Goal: Task Accomplishment & Management: Use online tool/utility

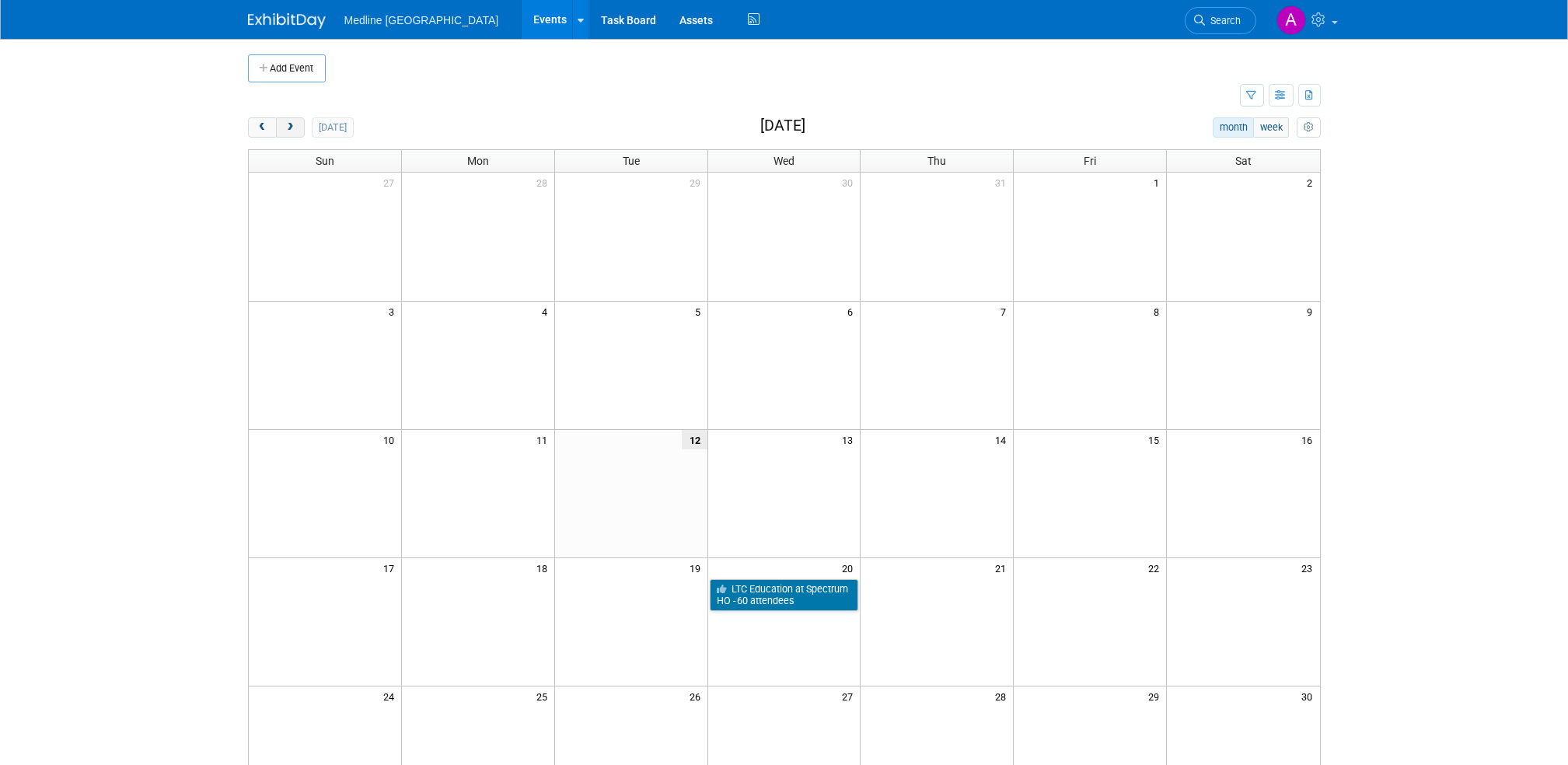
click at [292, 129] on span "next" at bounding box center [291, 128] width 12 height 10
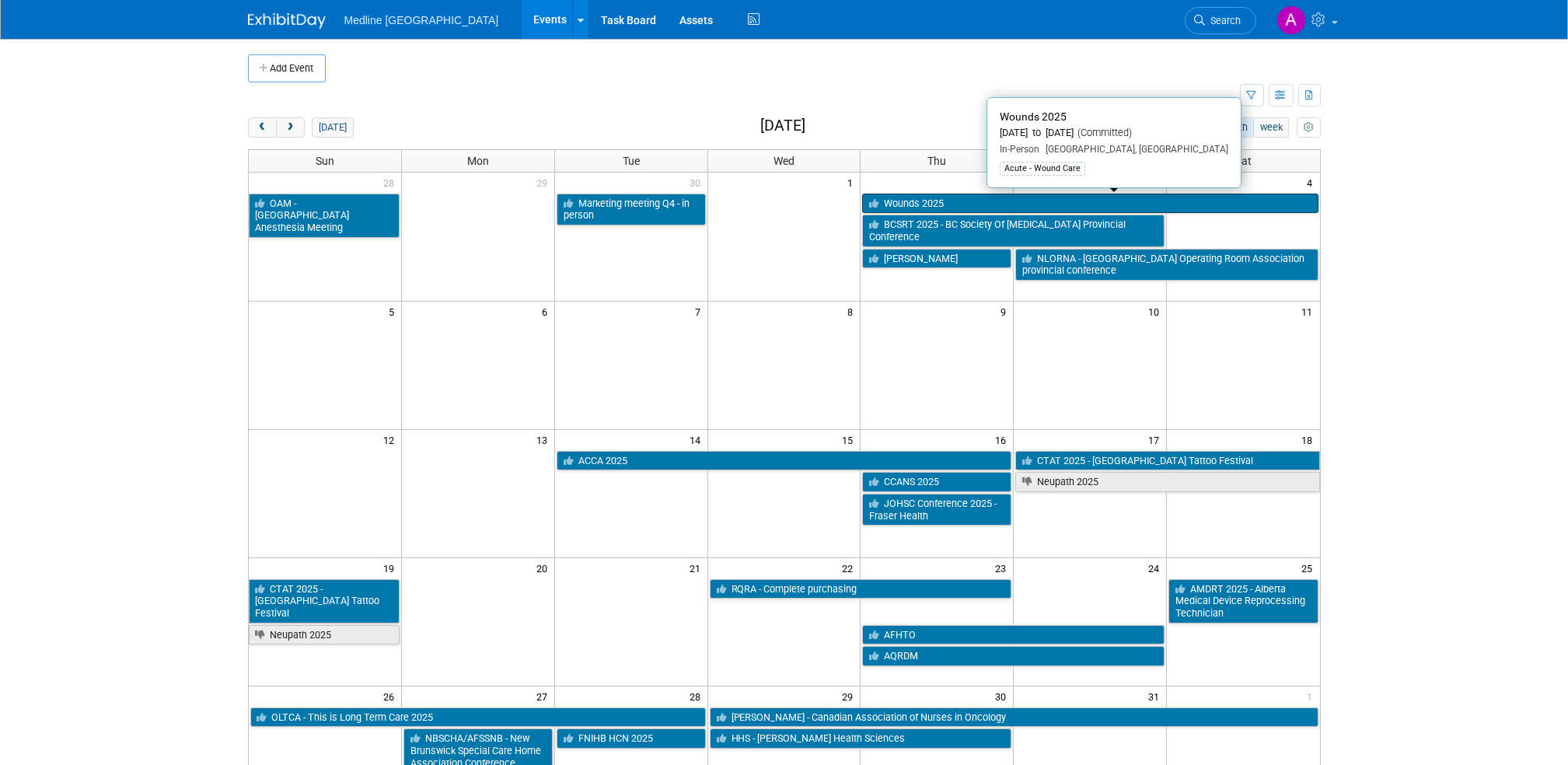
click at [937, 207] on link "Wounds 2025" at bounding box center [1089, 204] width 455 height 20
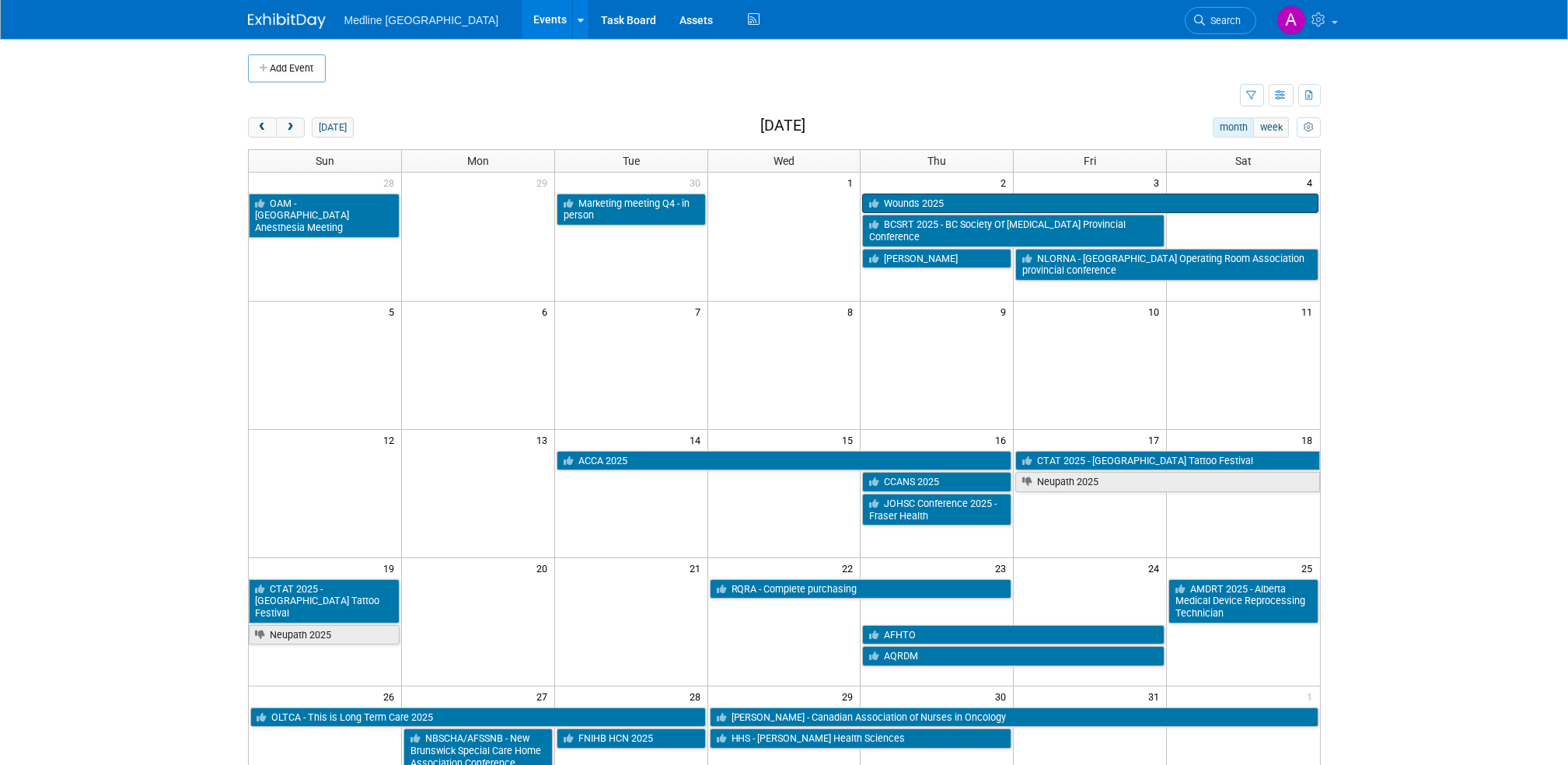
click at [924, 207] on link "Wounds 2025" at bounding box center [1089, 204] width 455 height 20
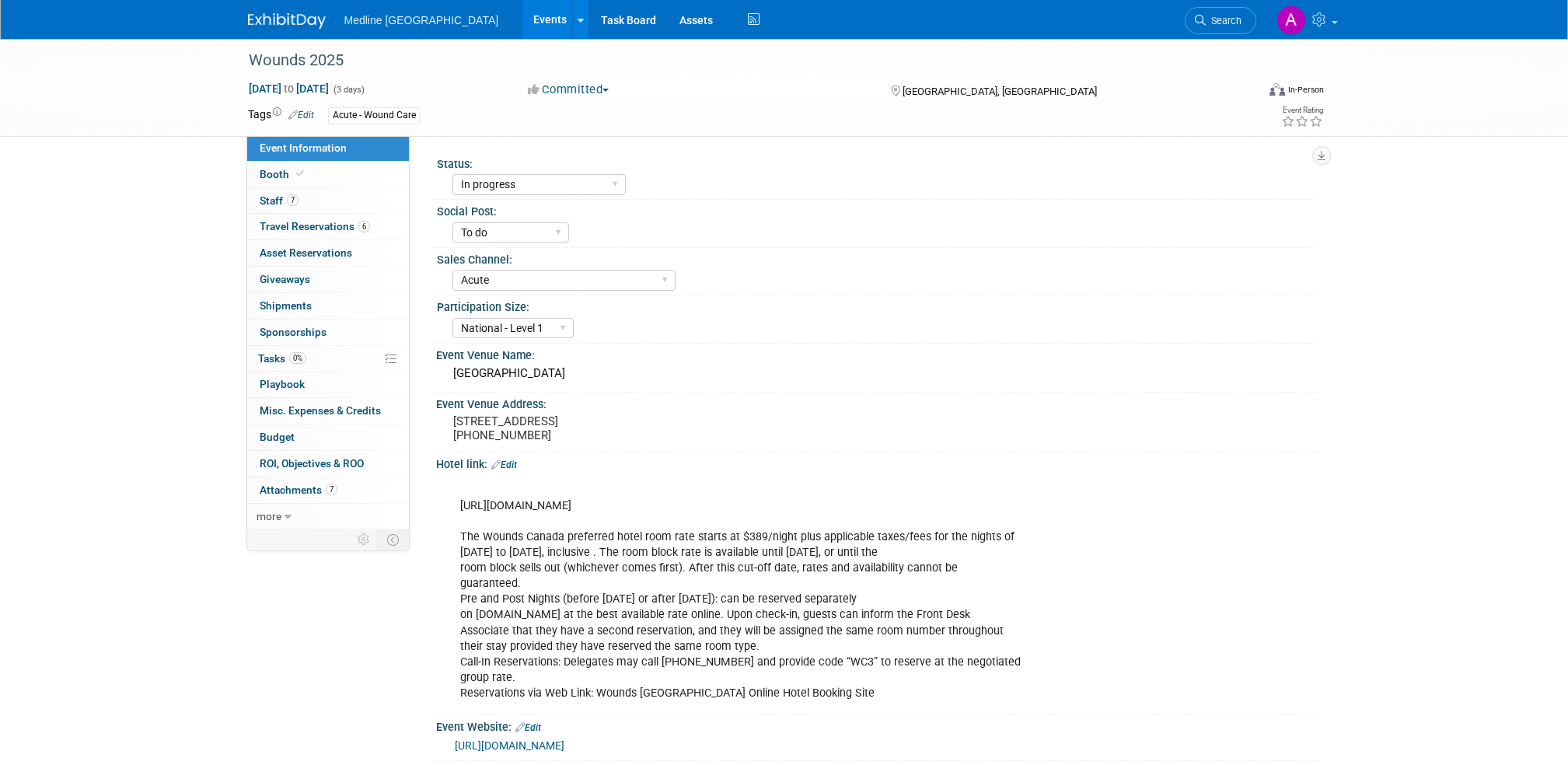
select select "In progress"
select select "To do"
select select "Acute"
select select "National - Level 1"
click at [563, 324] on select "National - Level 1 Provincial - Level 2 Regional - Level 3" at bounding box center [513, 328] width 121 height 21
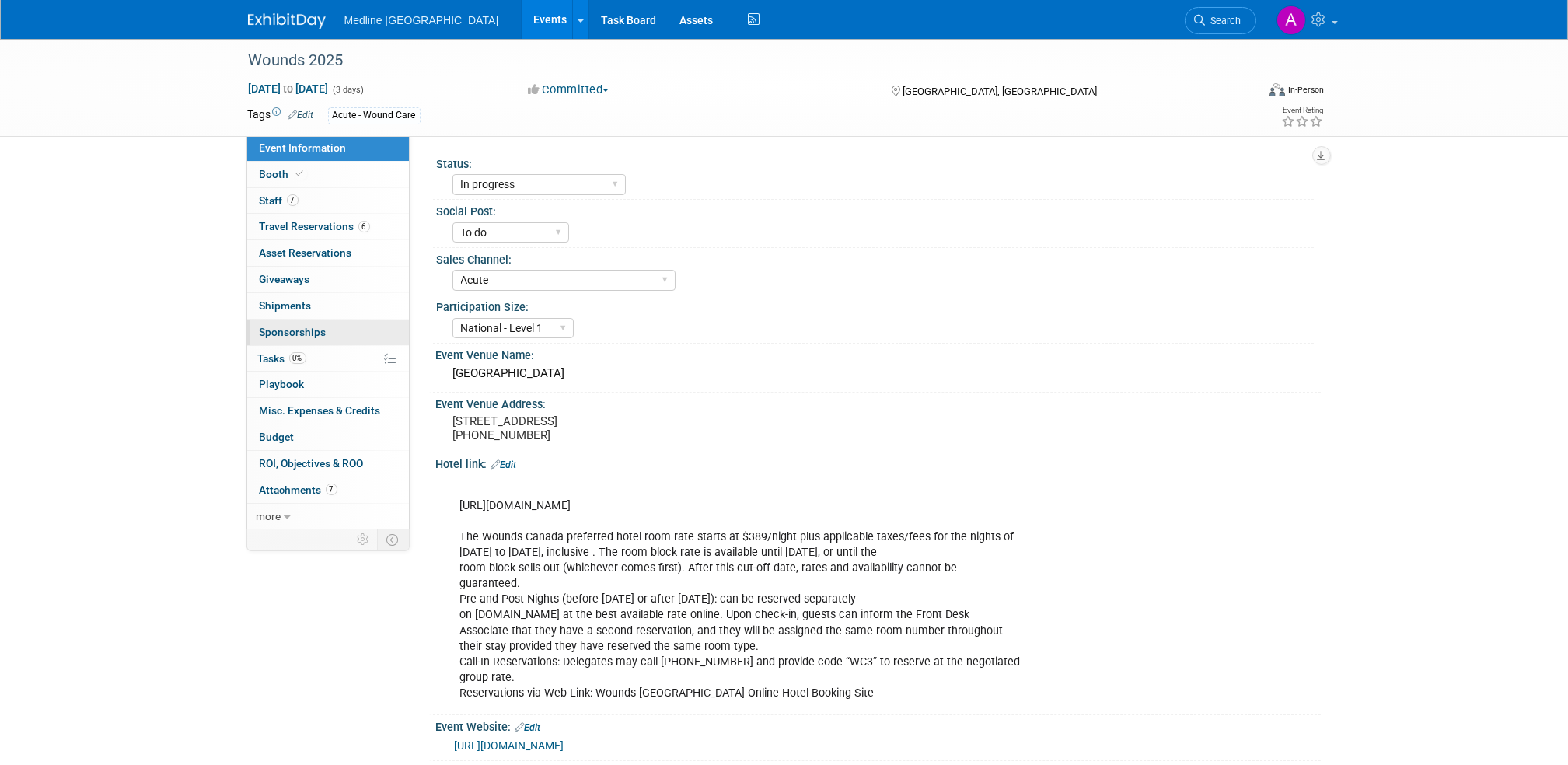
click at [312, 328] on span "Sponsorships 0" at bounding box center [292, 332] width 67 height 13
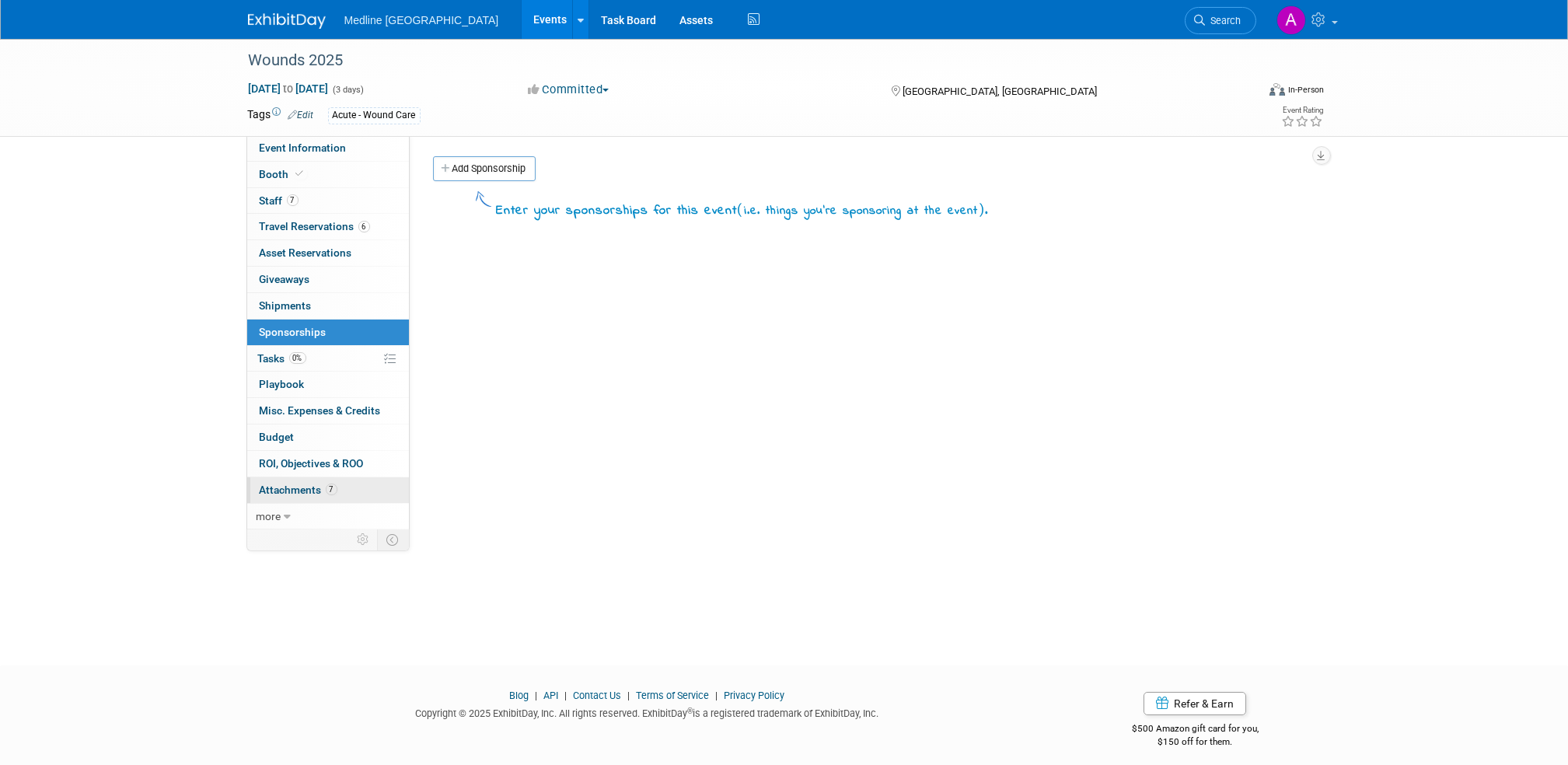
click at [304, 490] on span "Attachments 7" at bounding box center [298, 489] width 78 height 13
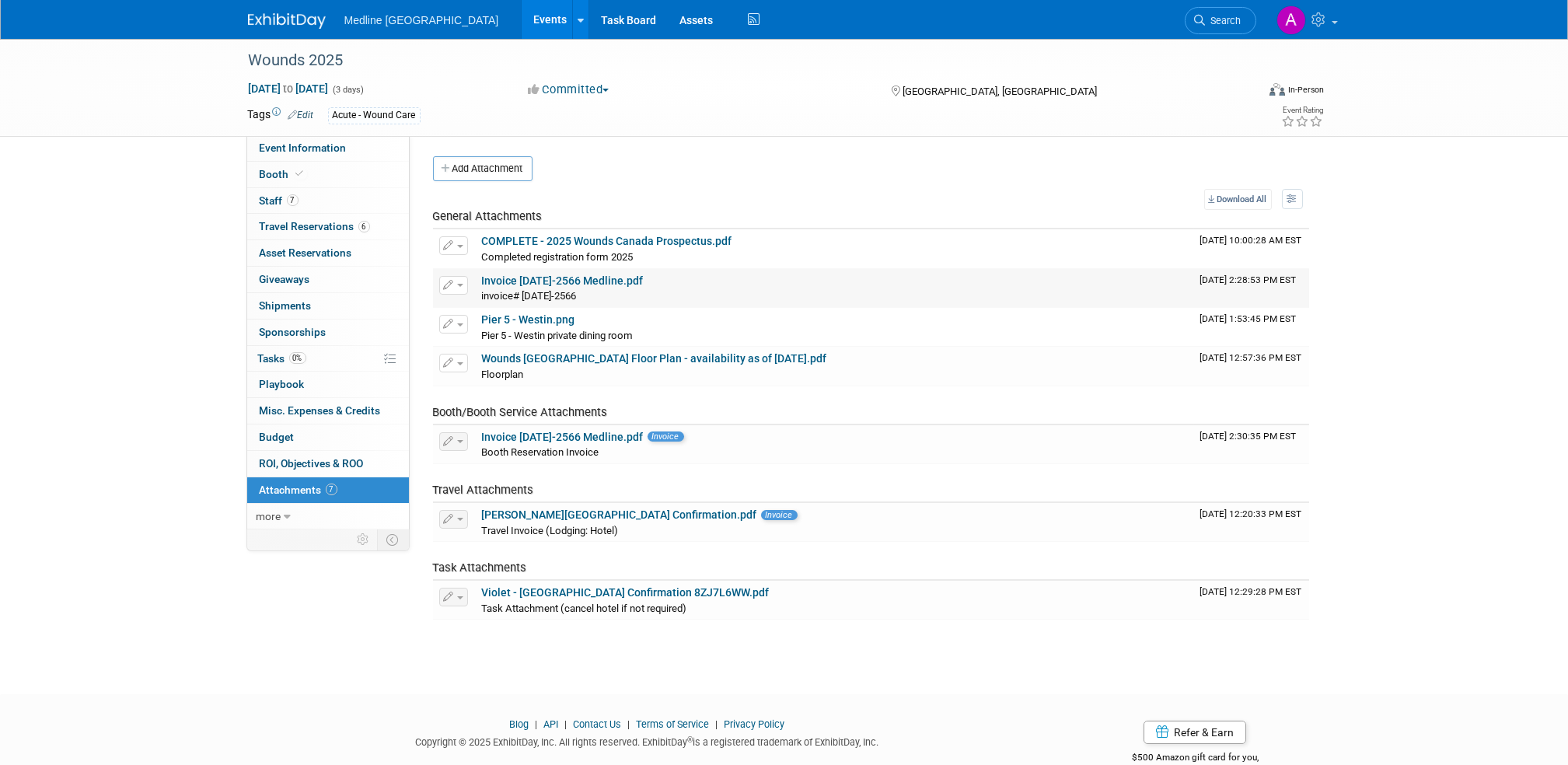
click at [556, 281] on link "Invoice 2025-2566 Medline.pdf" at bounding box center [563, 281] width 162 height 13
click at [564, 238] on link "COMPLETE - 2025 Wounds Canada Prospectus.pdf" at bounding box center [607, 241] width 250 height 13
click at [540, 278] on link "Invoice 2025-2566 Medline.pdf" at bounding box center [563, 281] width 162 height 13
click at [555, 434] on link "Invoice 2025-2566 Medline.pdf" at bounding box center [563, 437] width 162 height 13
click at [280, 487] on span "Attachments 7" at bounding box center [298, 489] width 78 height 13
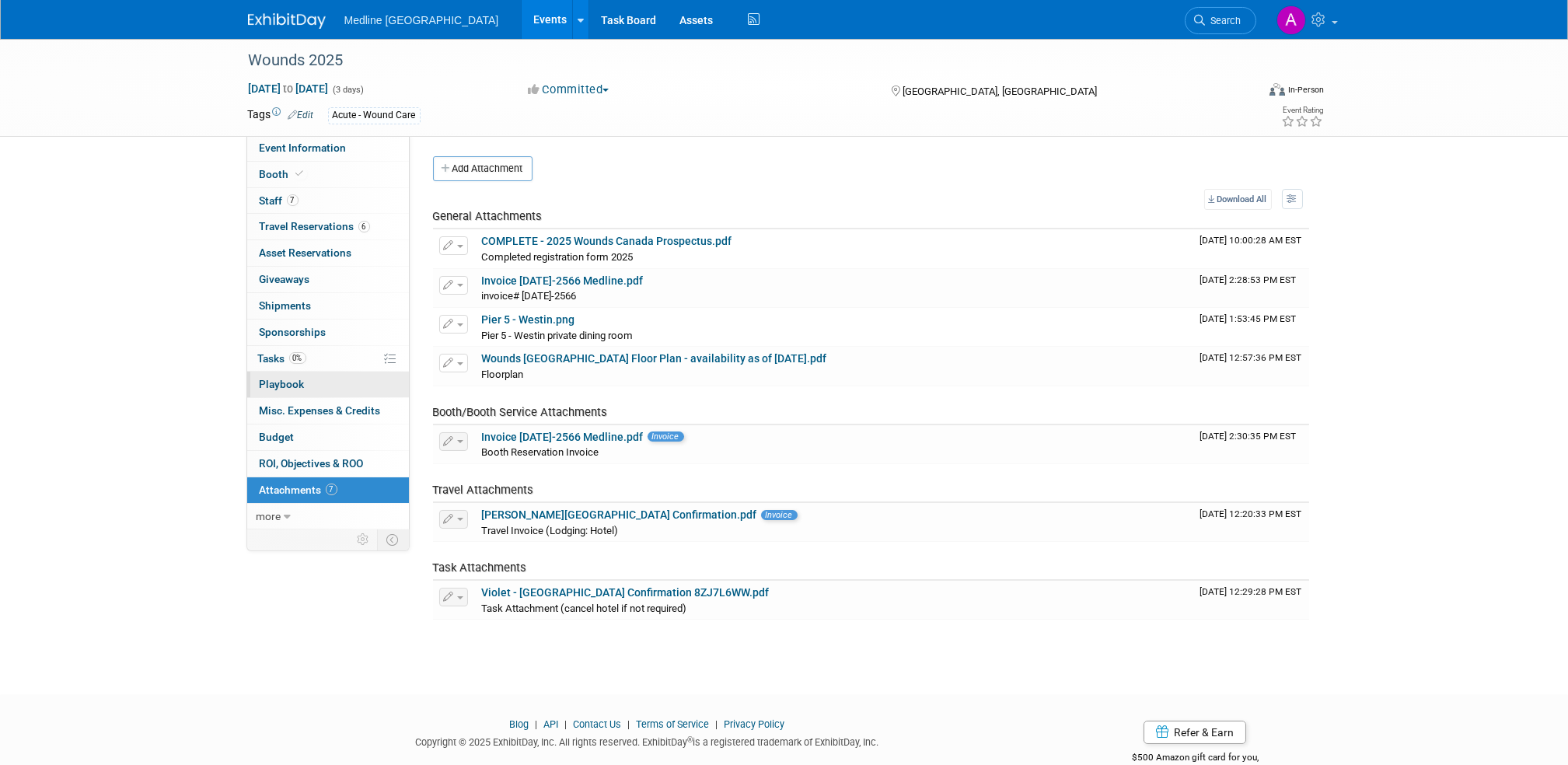
click at [290, 383] on span "Playbook 0" at bounding box center [281, 384] width 45 height 13
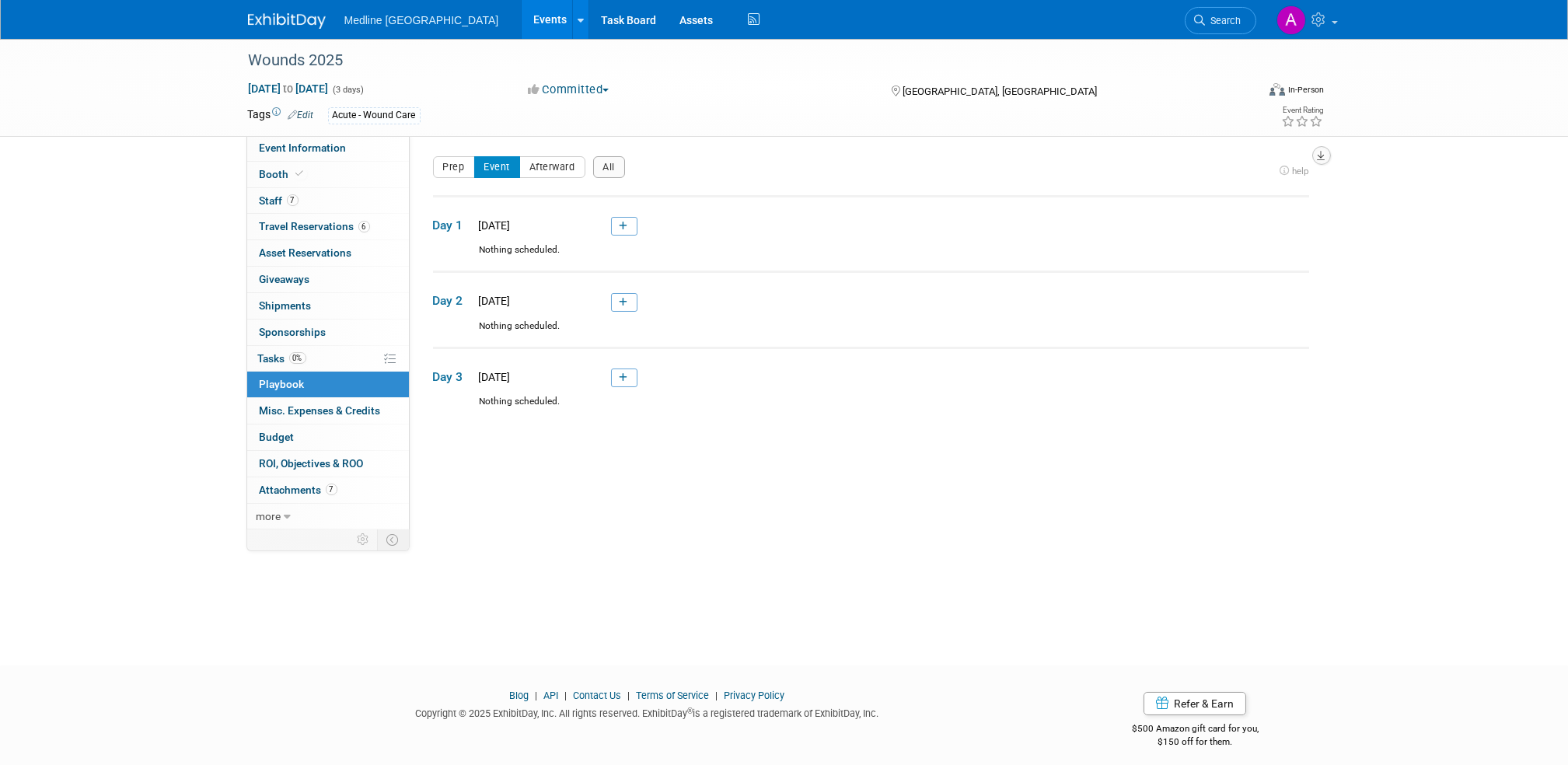
click at [1322, 153] on icon "button" at bounding box center [1321, 156] width 8 height 10
click at [291, 382] on span "Playbook 0" at bounding box center [281, 384] width 45 height 13
click at [285, 514] on icon at bounding box center [288, 517] width 7 height 11
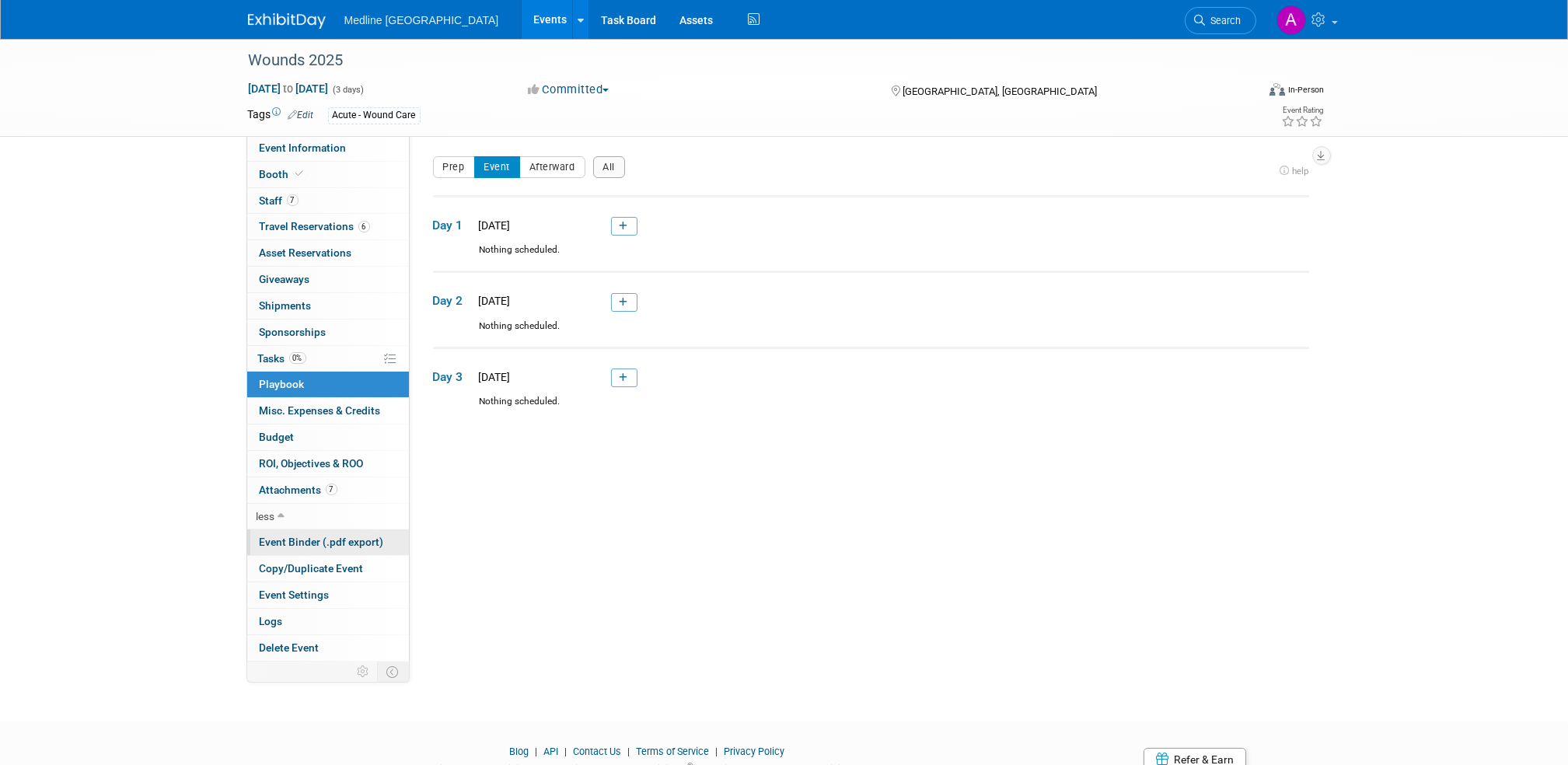
click at [329, 541] on span "Event Binder (.pdf export)" at bounding box center [321, 542] width 125 height 13
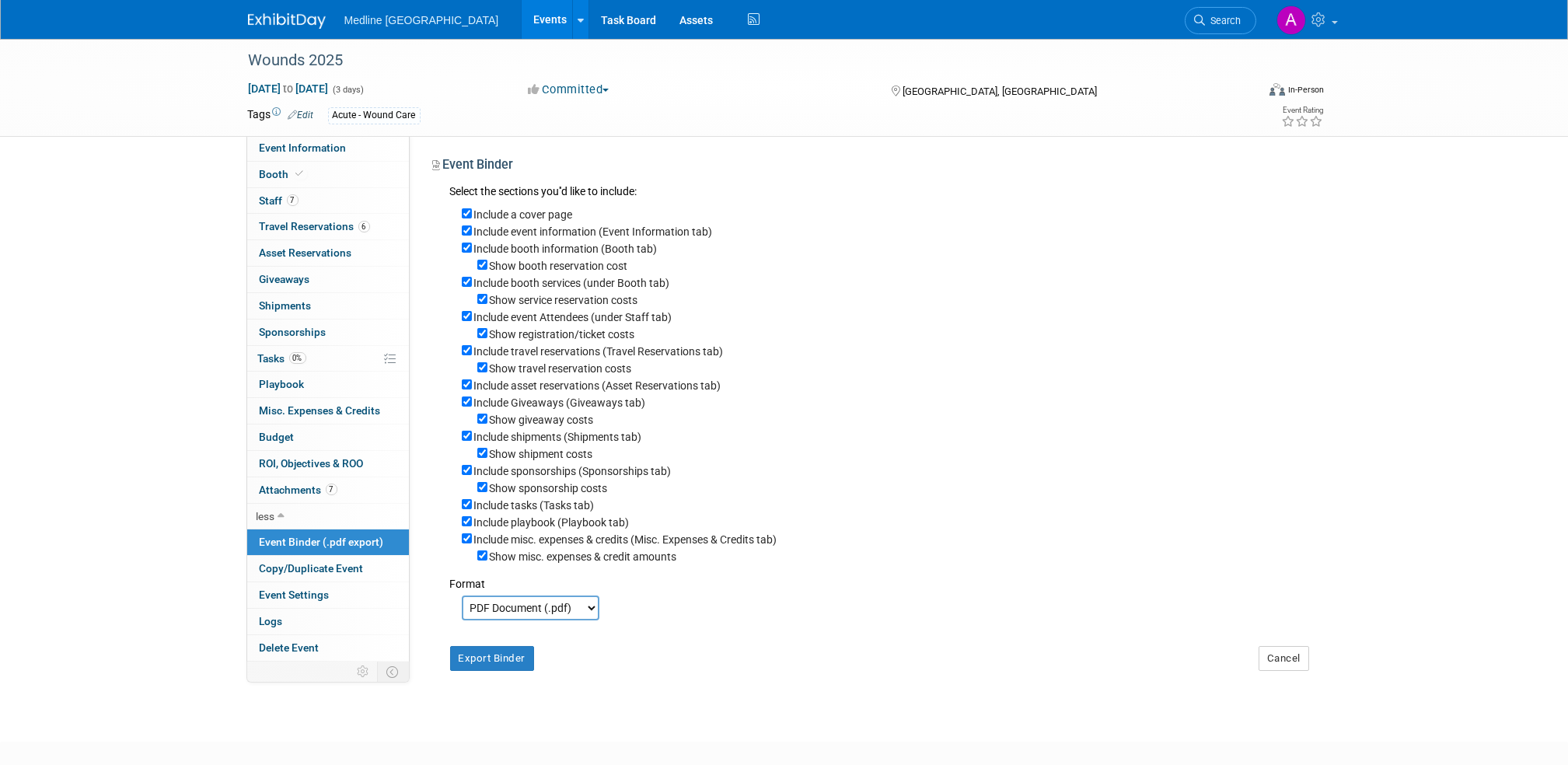
click at [151, 270] on div "Wounds 2025 Oct 2, 2025 to Oct 4, 2025 (3 days) Oct 2, 2025 to Oct 4, 2025 Comm…" at bounding box center [784, 377] width 1568 height 675
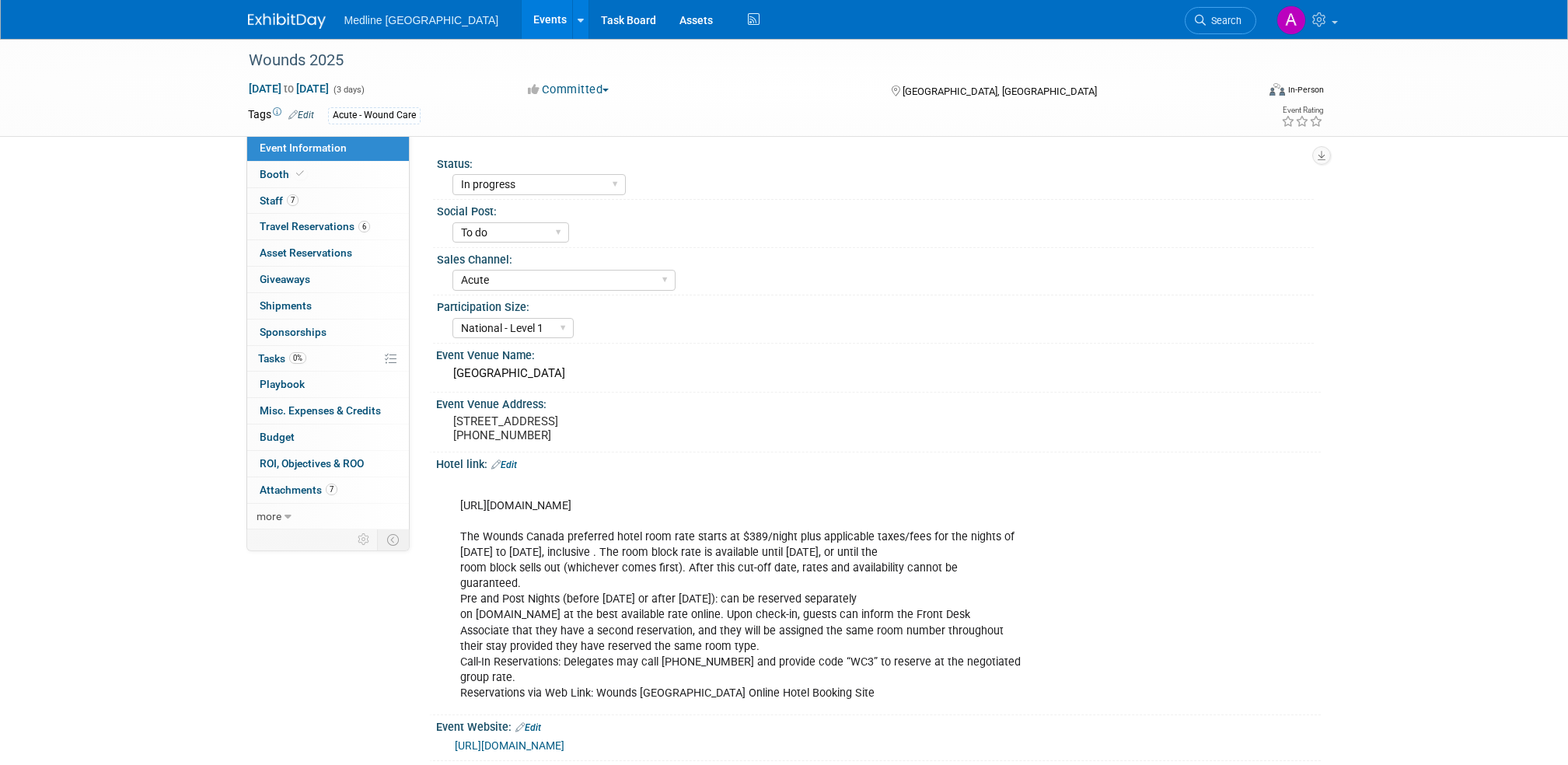
select select "In progress"
select select "To do"
select select "Acute"
select select "National - Level 1"
click at [292, 387] on span "Playbook 0" at bounding box center [281, 384] width 45 height 13
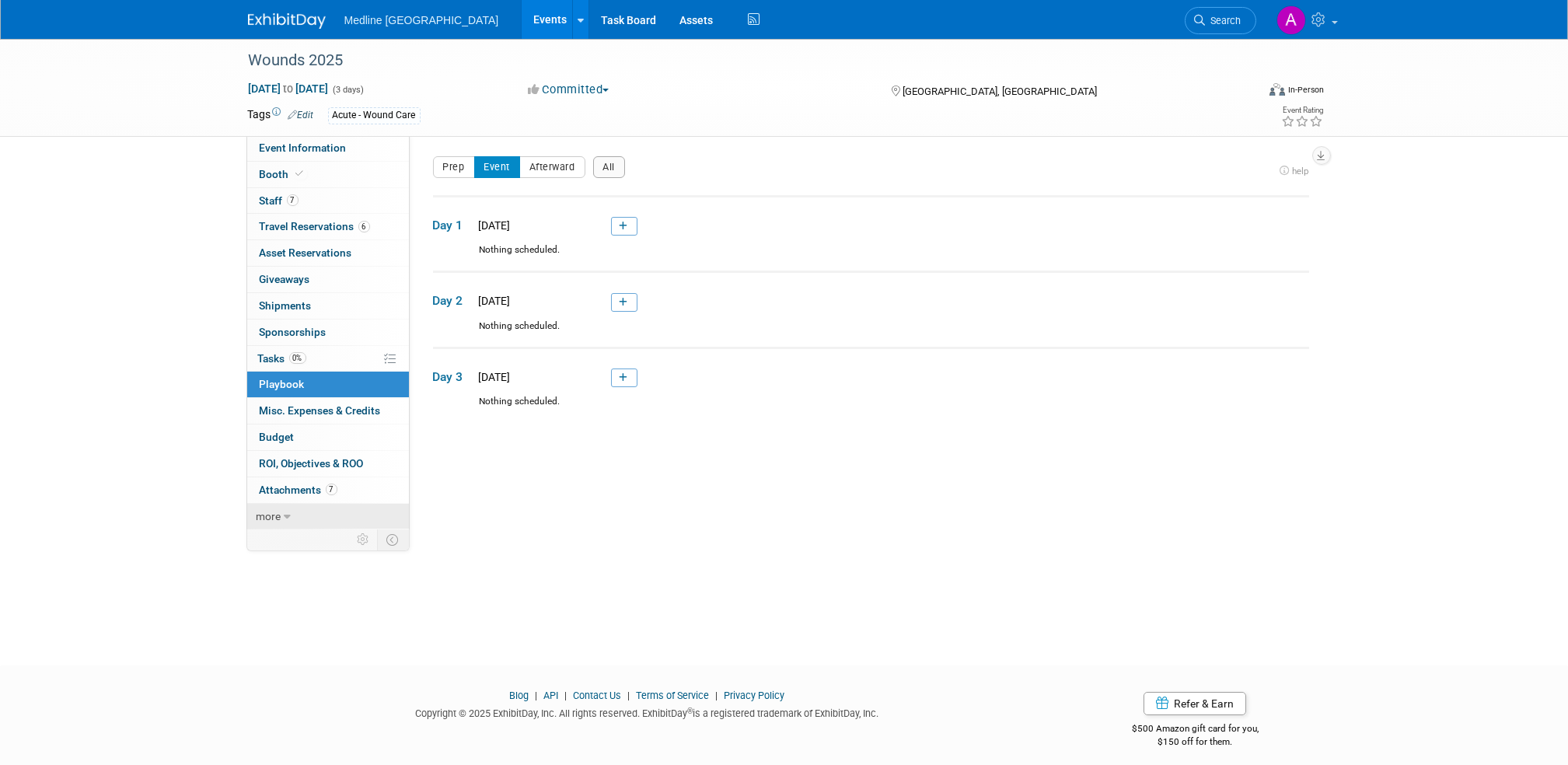
click at [285, 512] on icon at bounding box center [288, 517] width 7 height 11
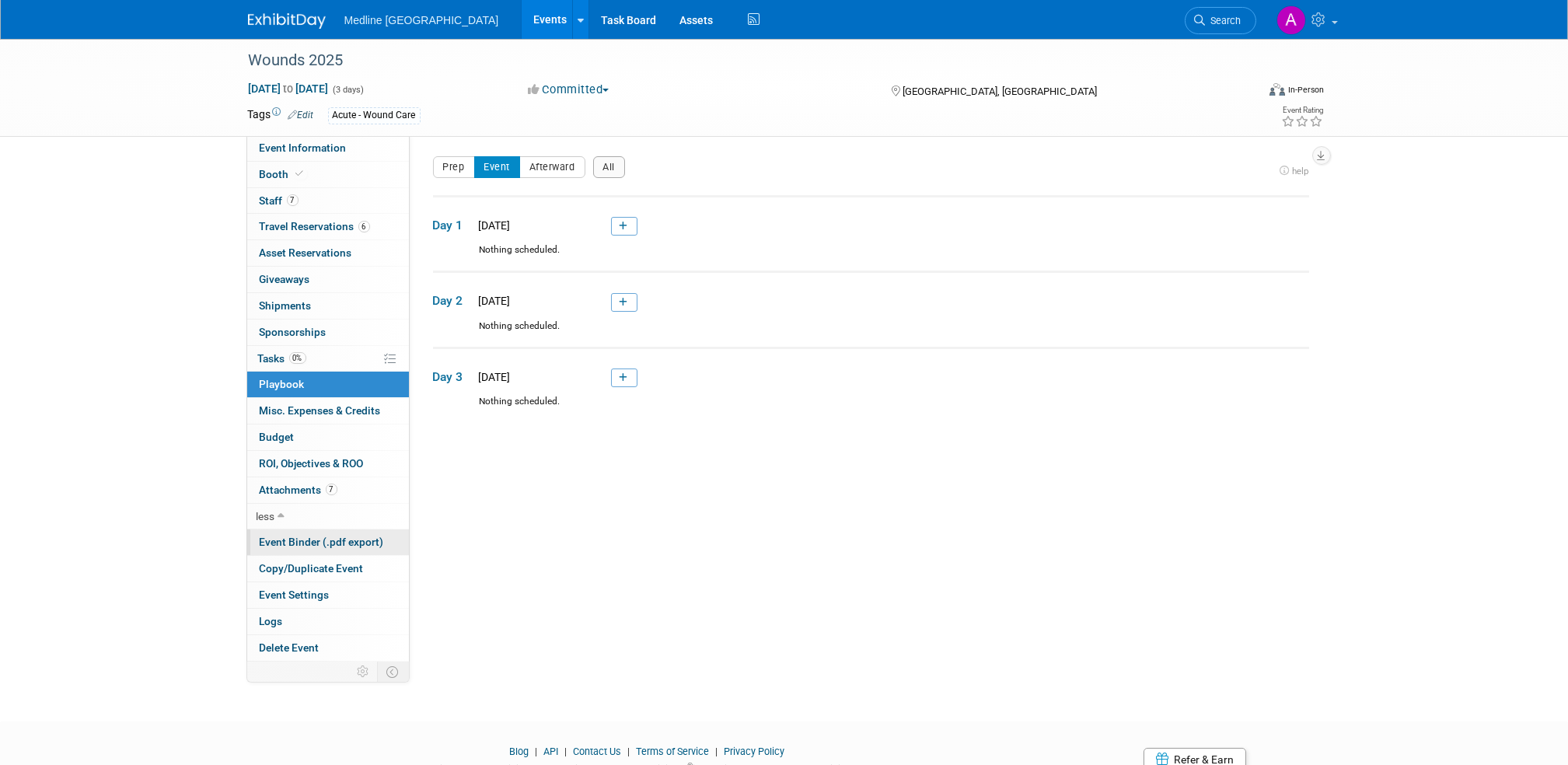
click at [328, 543] on span "Event Binder (.pdf export)" at bounding box center [321, 542] width 125 height 13
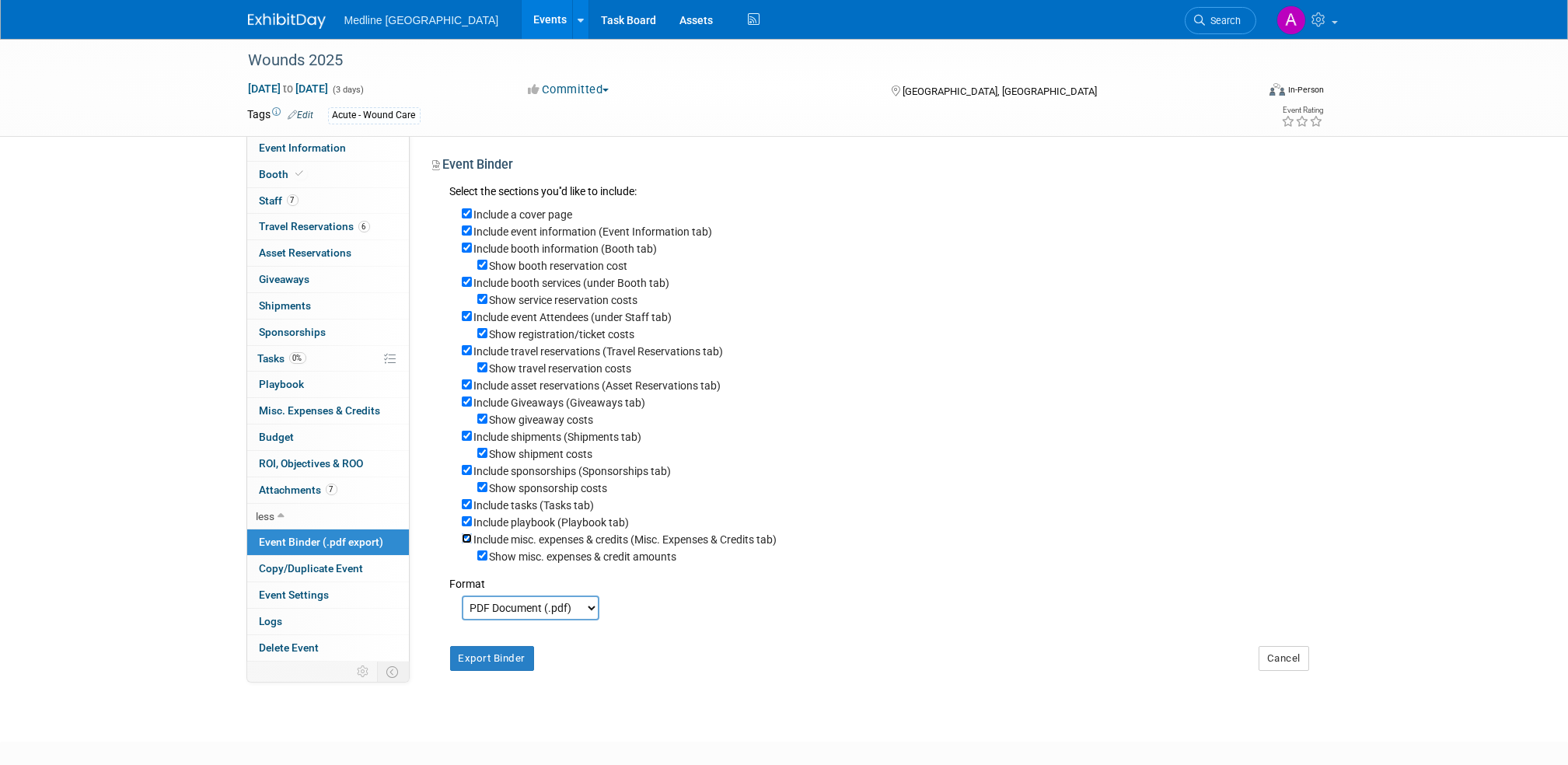
click at [462, 544] on input "Include misc. expenses & credits (Misc. Expenses & Credits tab)" at bounding box center [467, 539] width 10 height 10
checkbox input "false"
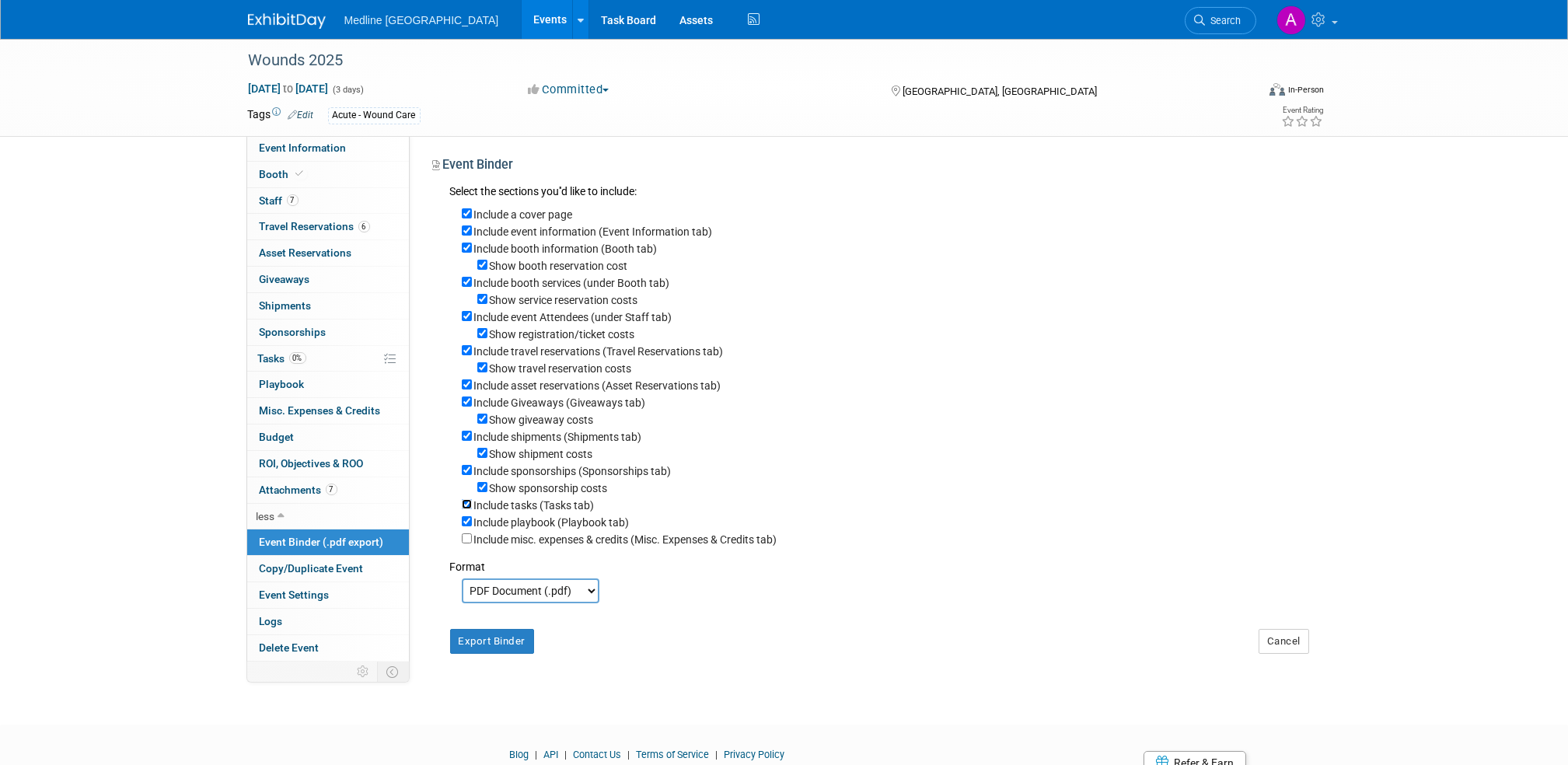
click at [469, 510] on input "Include tasks (Tasks tab)" at bounding box center [467, 505] width 10 height 10
checkbox input "false"
click at [464, 441] on input "Include shipments (Shipments tab)" at bounding box center [467, 436] width 10 height 10
checkbox input "false"
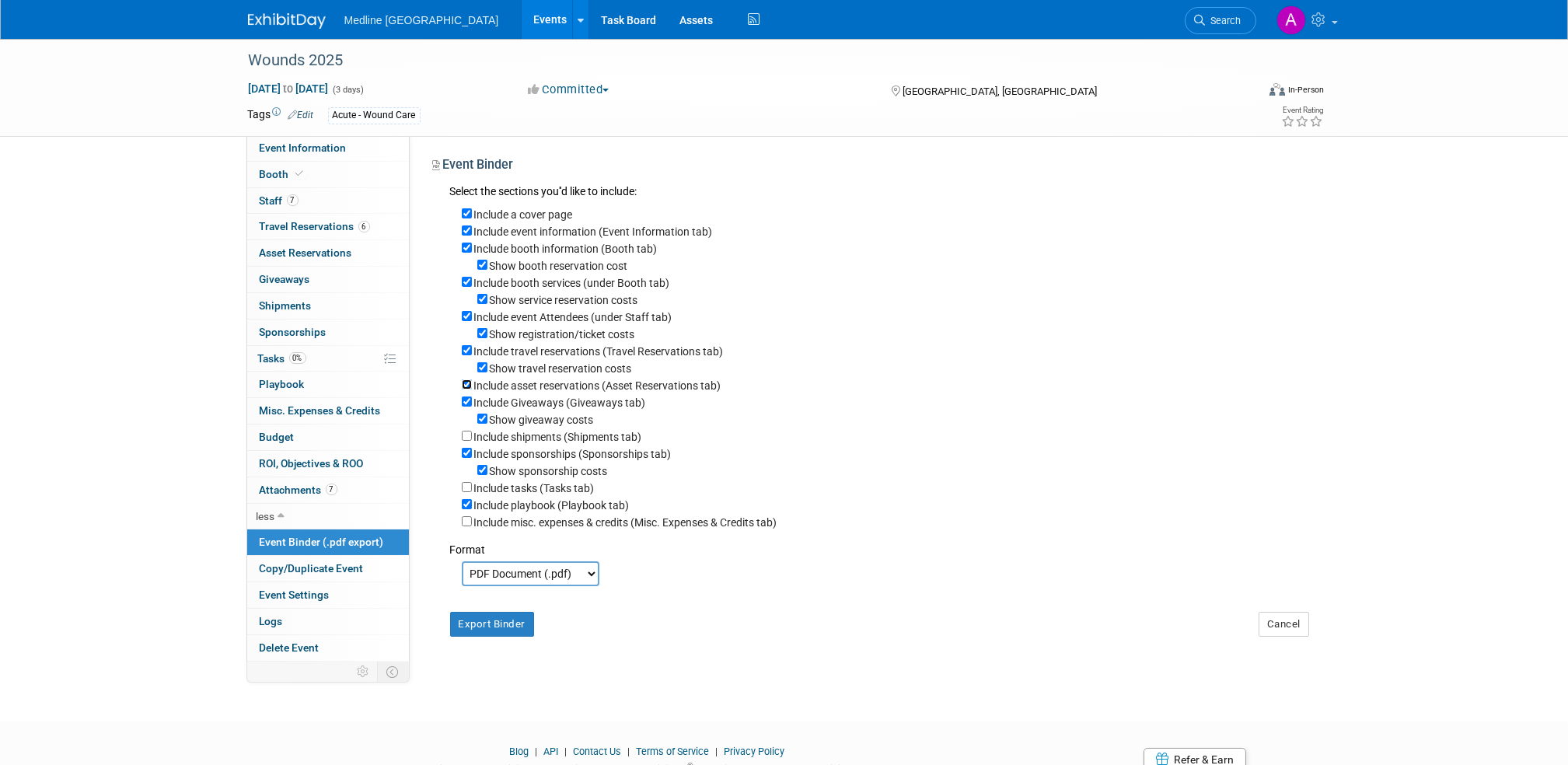
click at [465, 389] on input "Include asset reservations (Asset Reservations tab)" at bounding box center [467, 385] width 10 height 10
checkbox input "false"
click at [479, 372] on input "Show travel reservation costs" at bounding box center [482, 367] width 10 height 10
checkbox input "false"
click at [482, 336] on input "Show registration/ticket costs" at bounding box center [482, 333] width 10 height 10
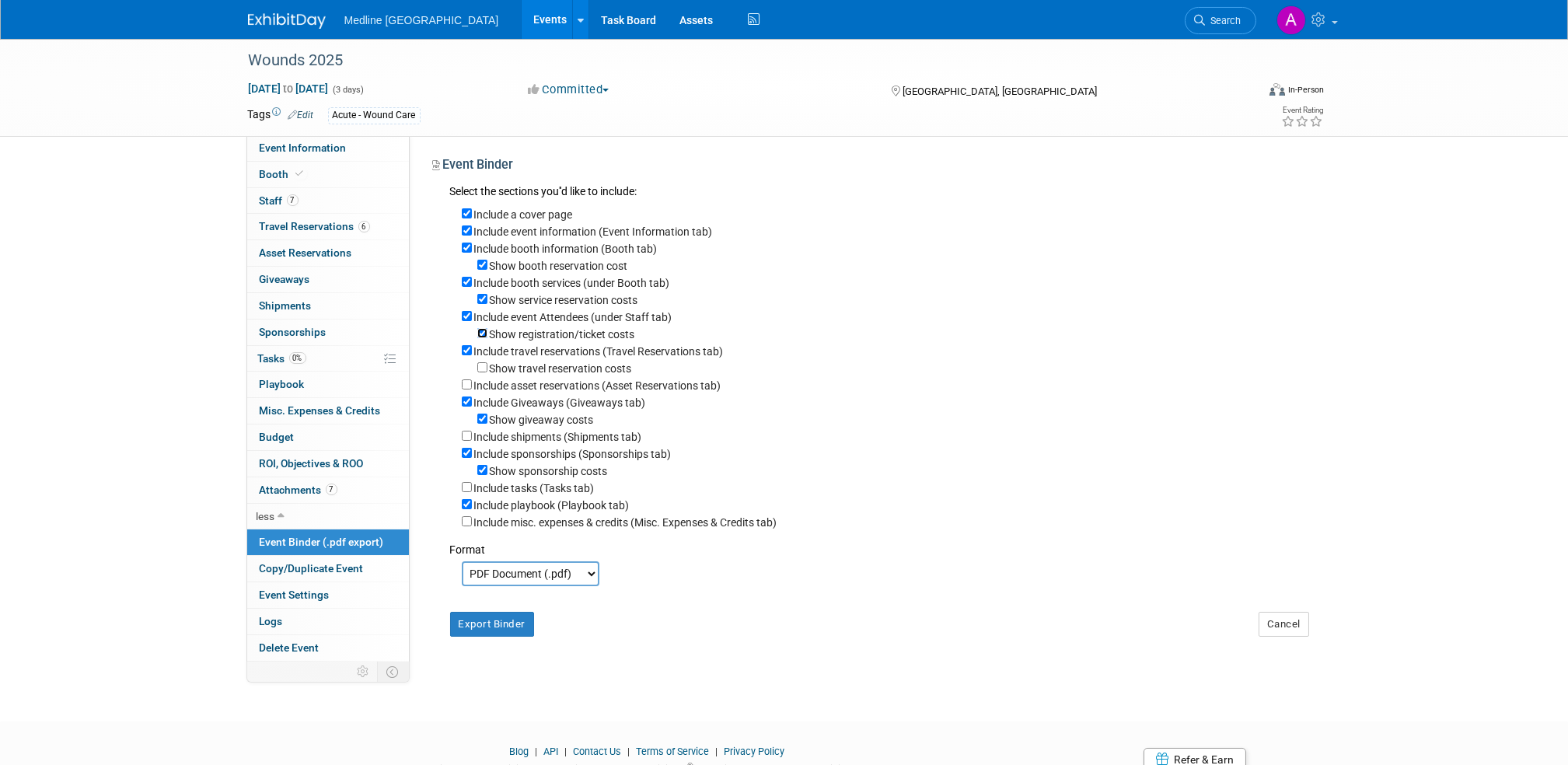
checkbox input "false"
click at [482, 300] on input "Show service reservation costs" at bounding box center [482, 299] width 10 height 10
checkbox input "false"
click at [485, 263] on input "Show booth reservation cost" at bounding box center [482, 265] width 10 height 10
checkbox input "false"
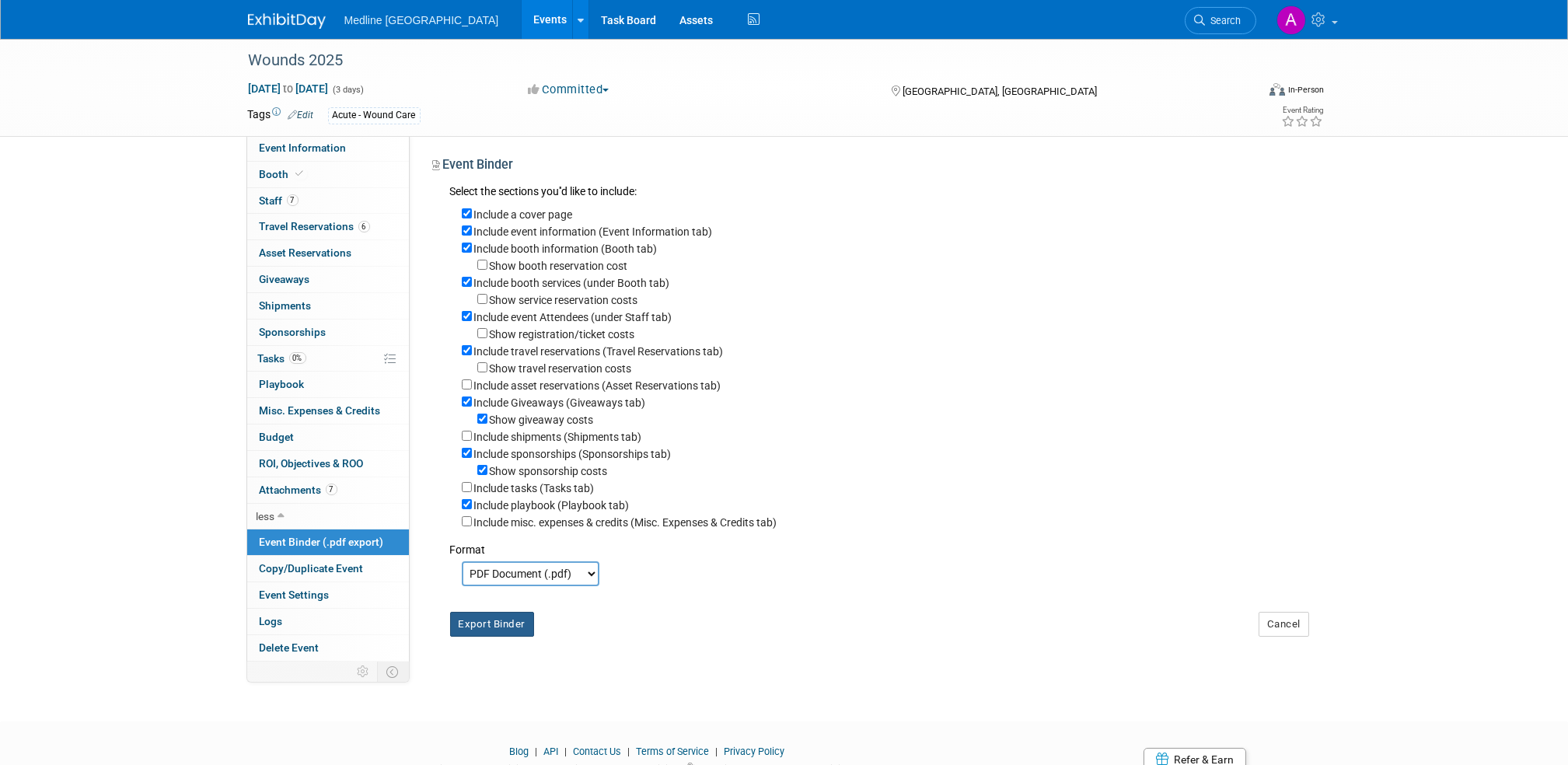
click at [500, 637] on button "Export Binder" at bounding box center [492, 624] width 85 height 25
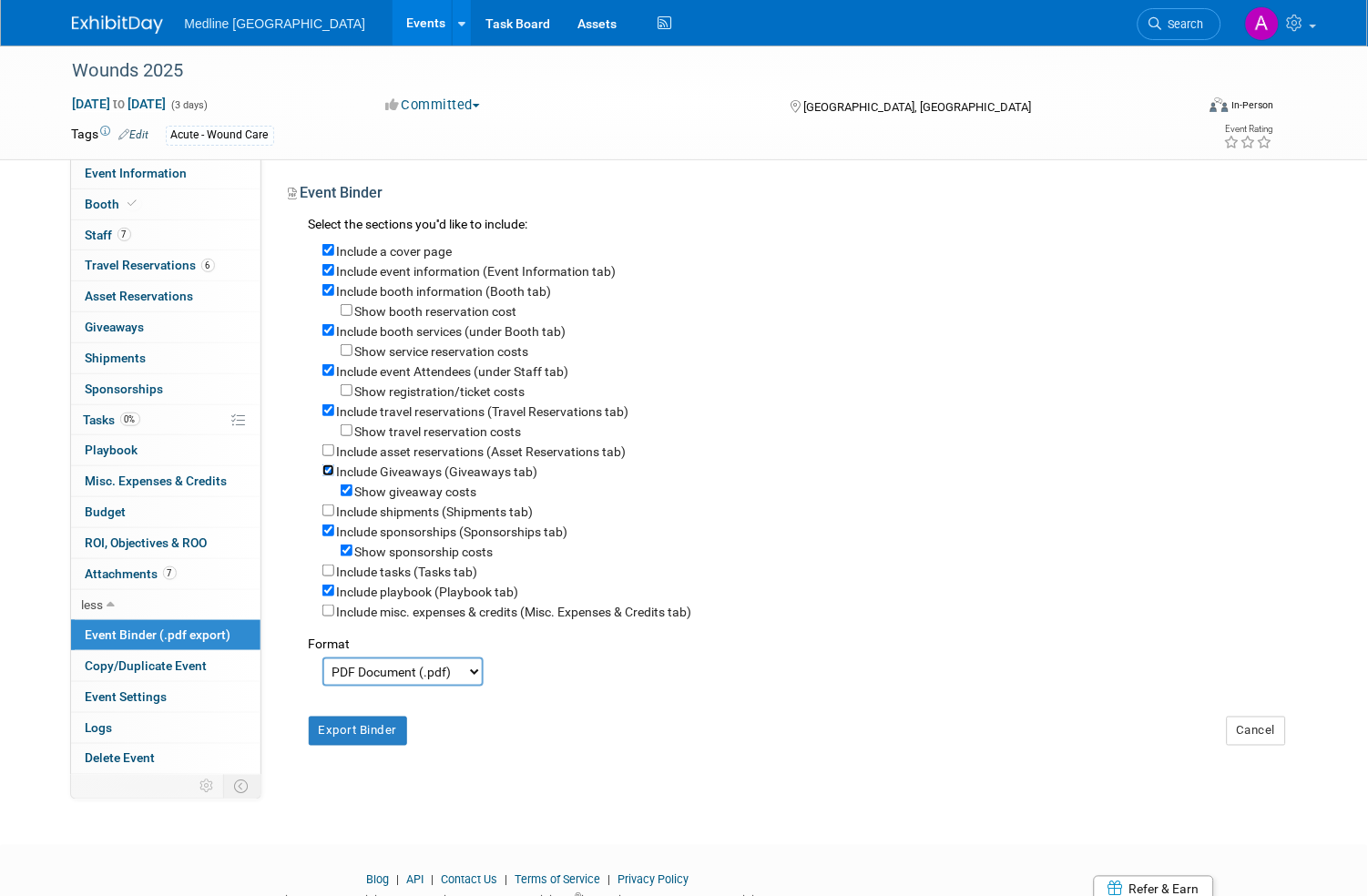
drag, startPoint x: 324, startPoint y: 479, endPoint x: 342, endPoint y: 504, distance: 30.8
click at [324, 477] on input "Include Giveaways (Giveaways tab)" at bounding box center [329, 471] width 12 height 12
checkbox input "false"
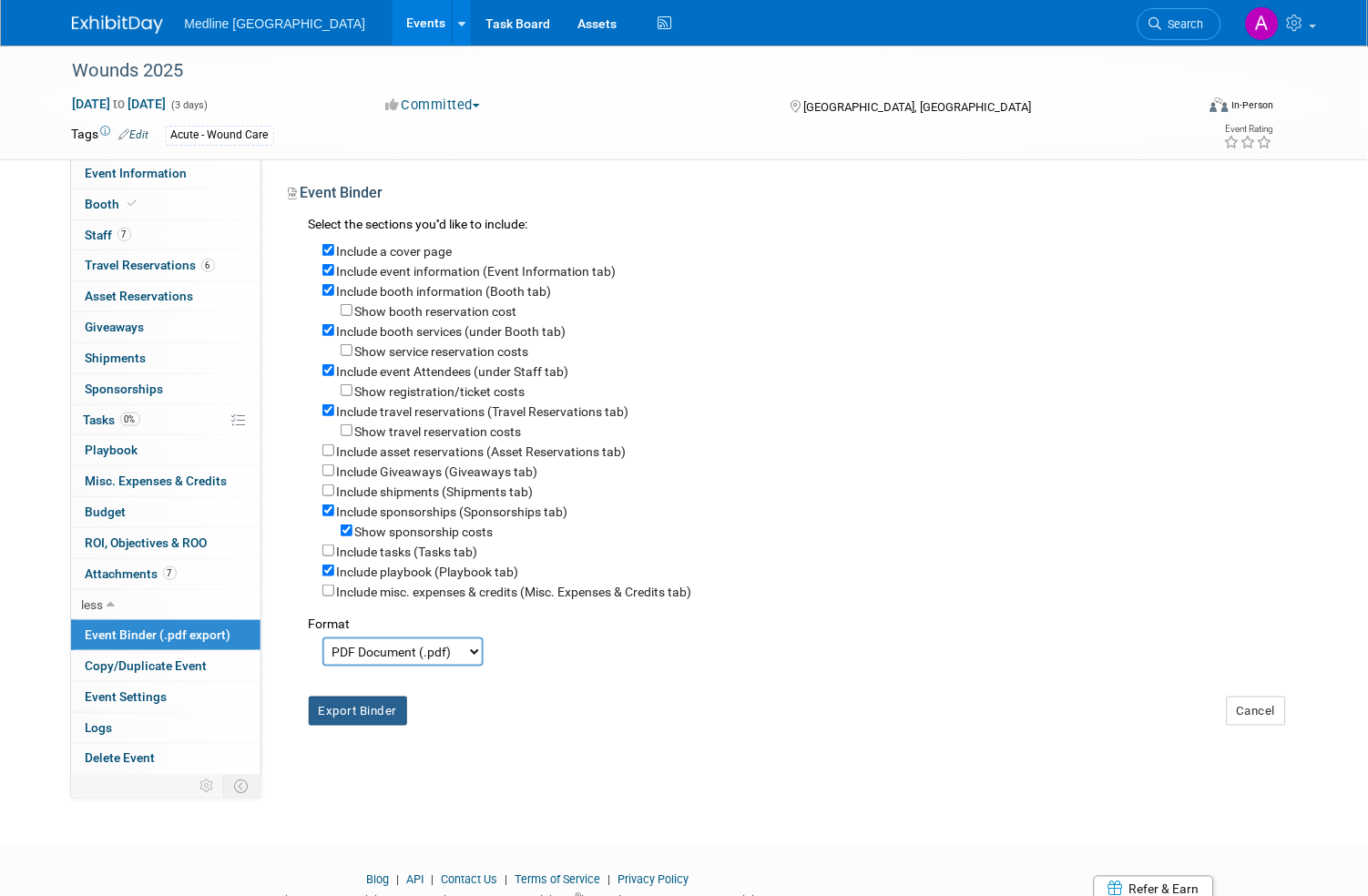
click at [374, 725] on button "Export Binder" at bounding box center [359, 711] width 99 height 29
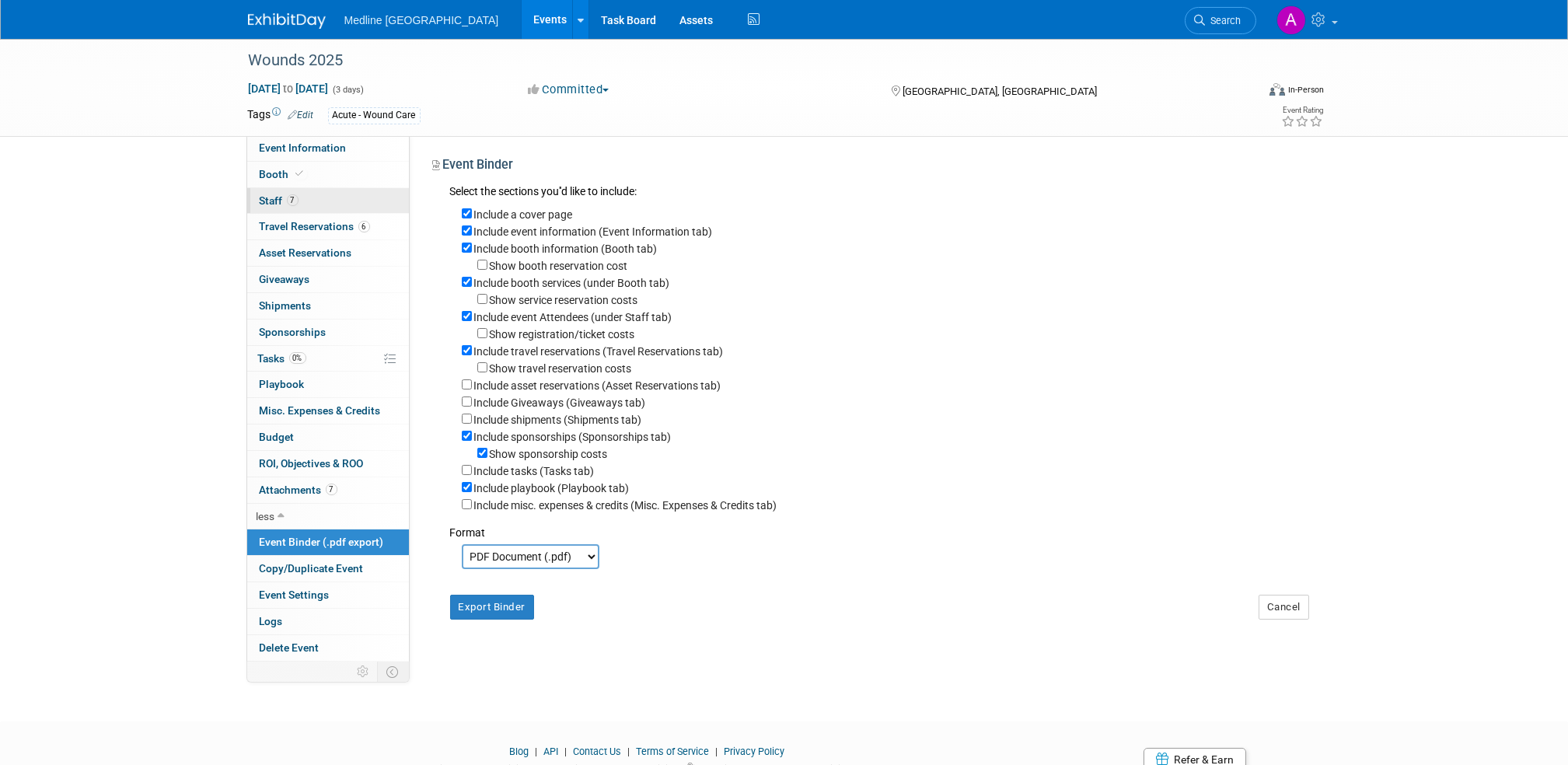
click at [280, 201] on span "Staff 7" at bounding box center [279, 200] width 39 height 13
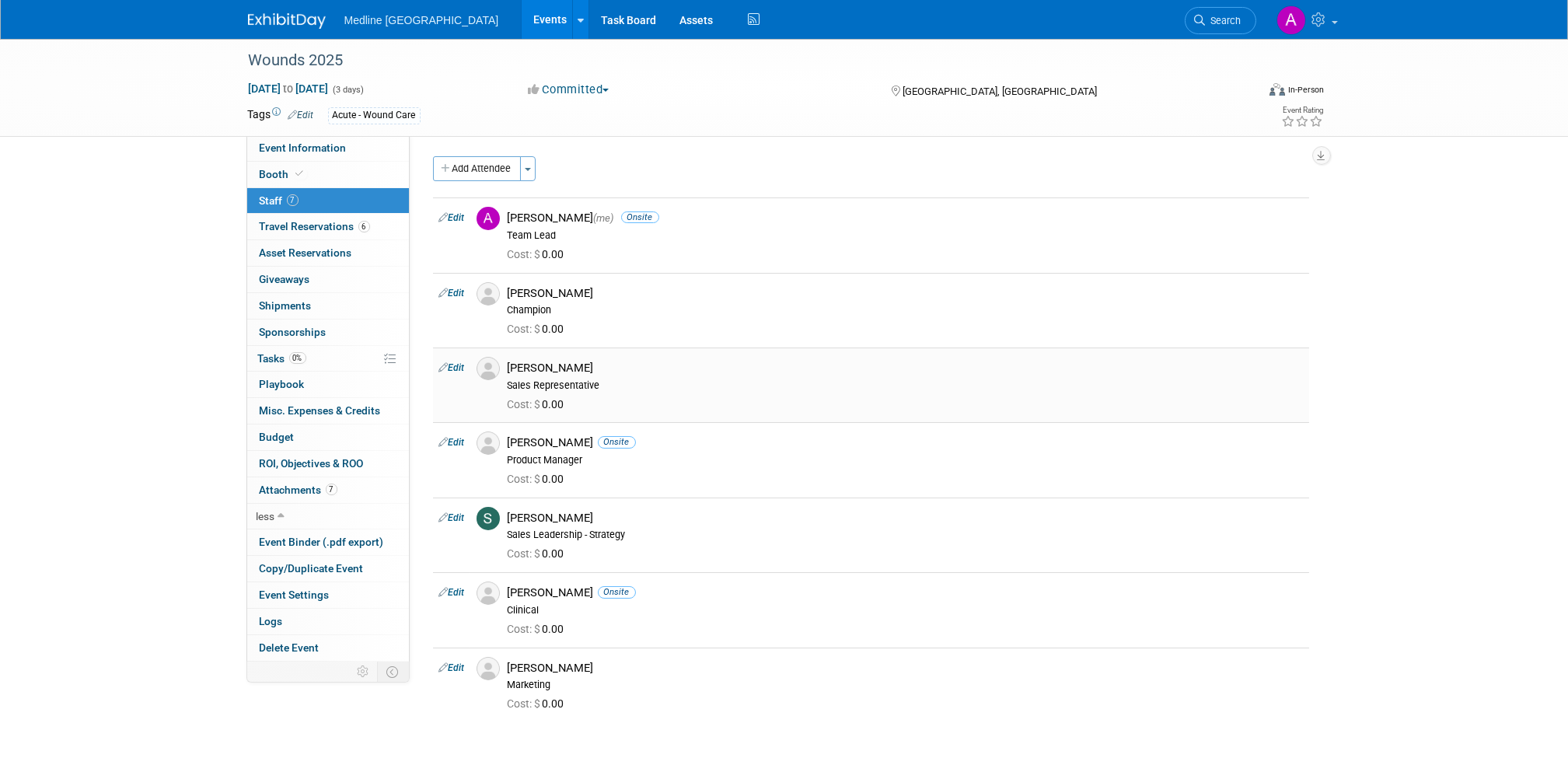
drag, startPoint x: 551, startPoint y: 400, endPoint x: 502, endPoint y: 367, distance: 59.1
click at [502, 367] on td "[PERSON_NAME] Sales Representative Cost: $ 0.00" at bounding box center [905, 385] width 808 height 75
